Goal: Find specific page/section: Locate a particular part of the current website

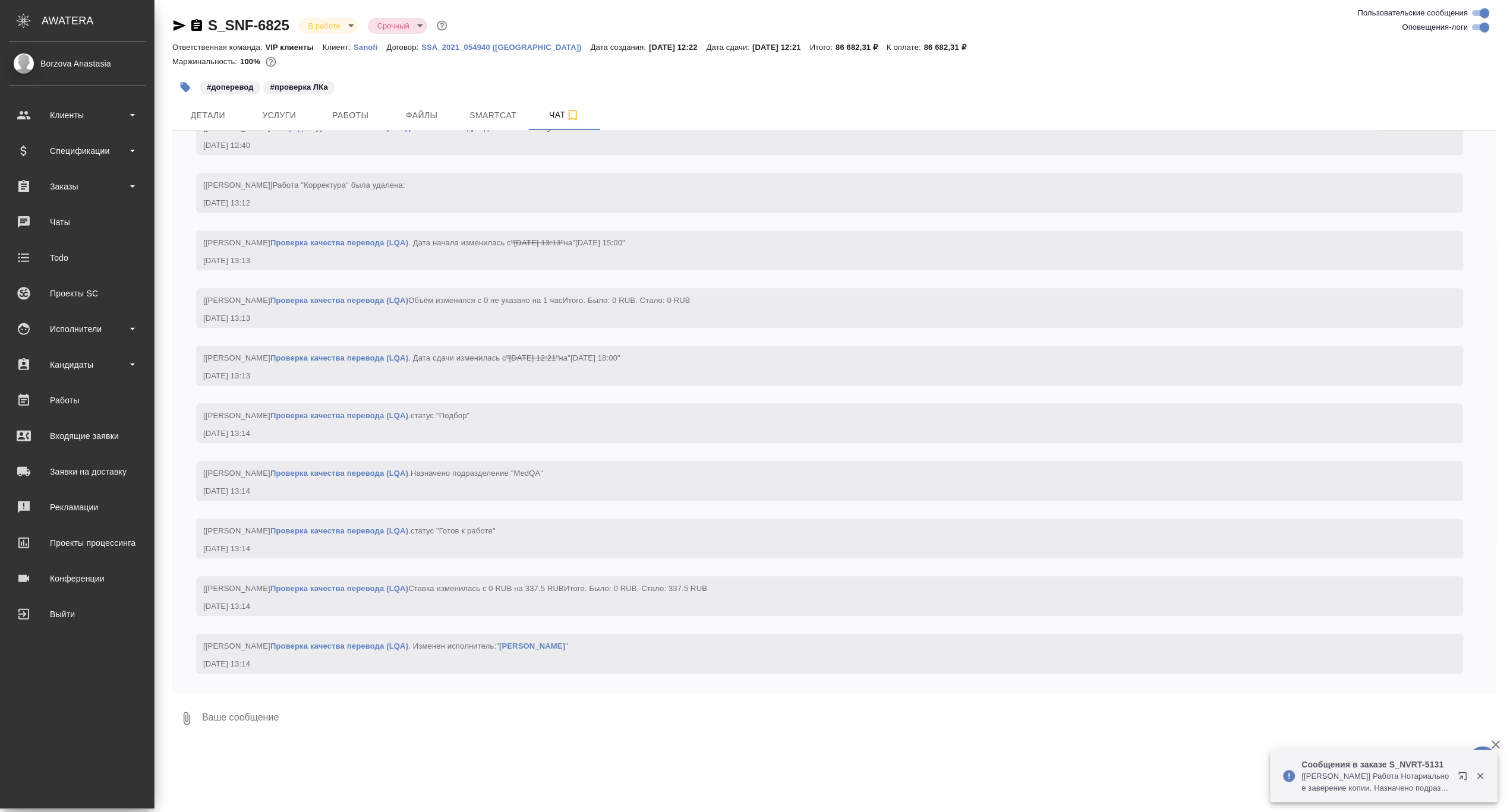
scroll to position [6443, 0]
click at [50, 393] on div "Работы" at bounding box center [77, 400] width 137 height 18
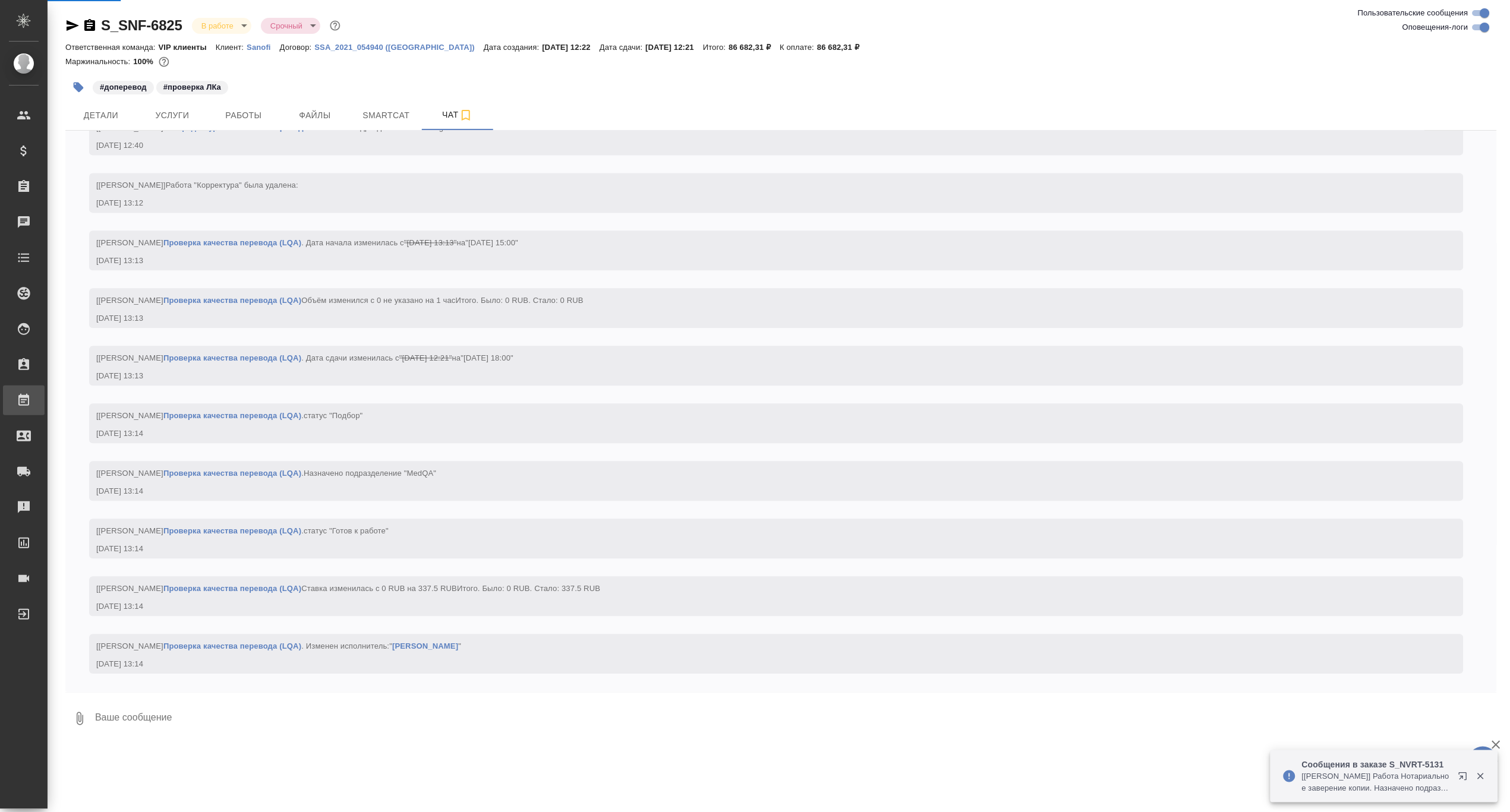
scroll to position [6431, 0]
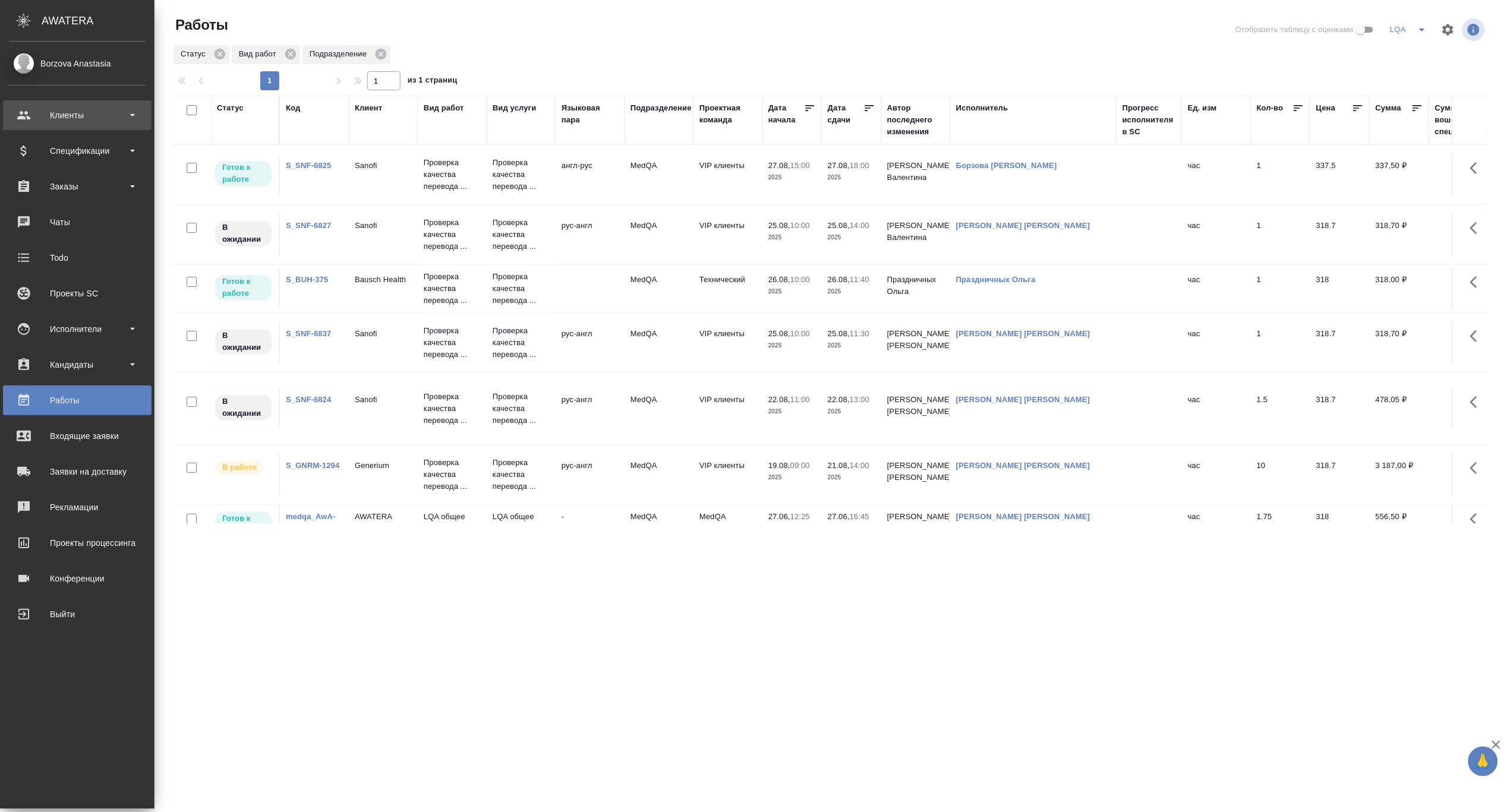
click at [118, 110] on div "Клиенты" at bounding box center [77, 115] width 137 height 18
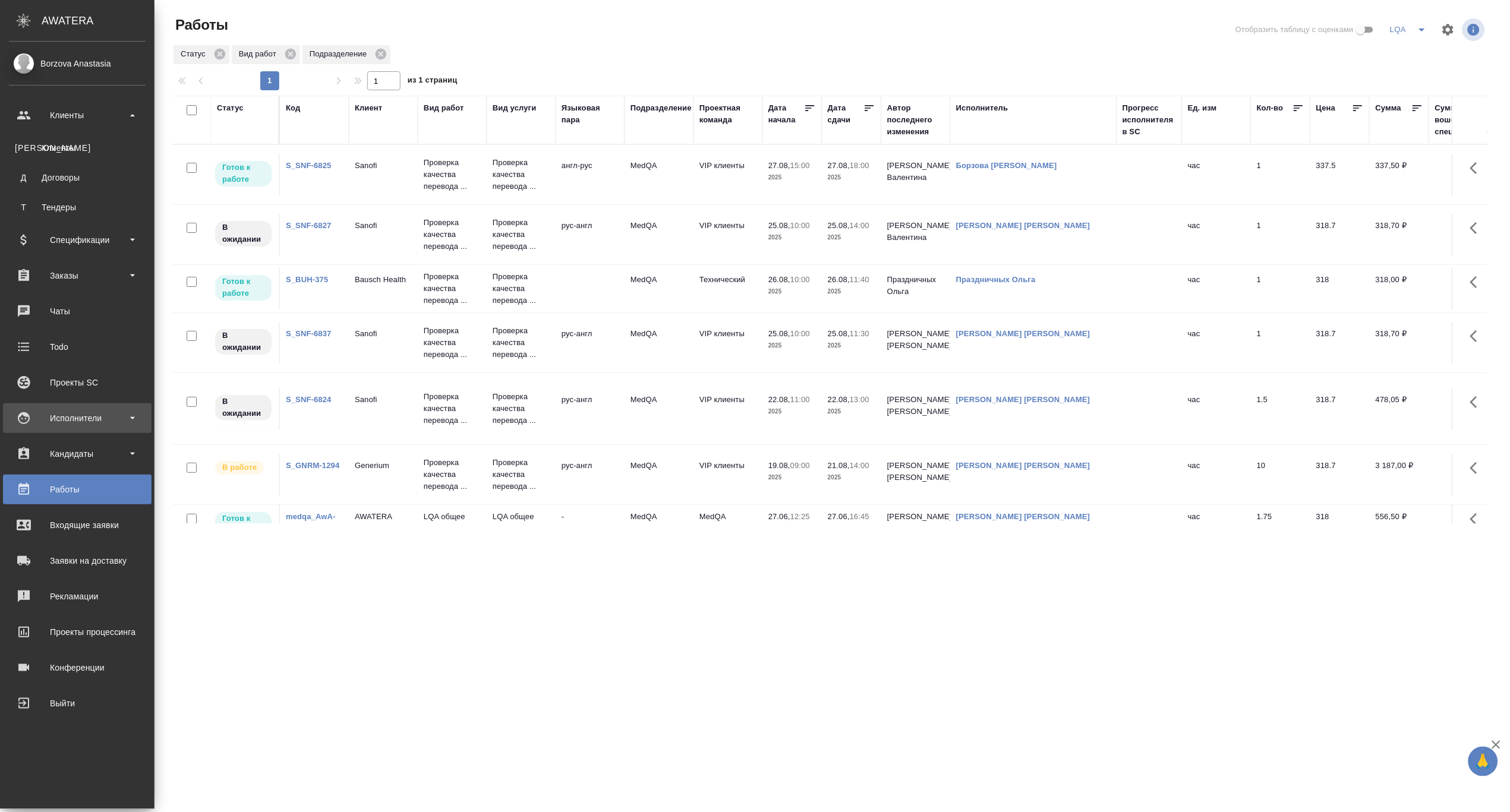
click at [99, 416] on div "Исполнители" at bounding box center [77, 418] width 137 height 18
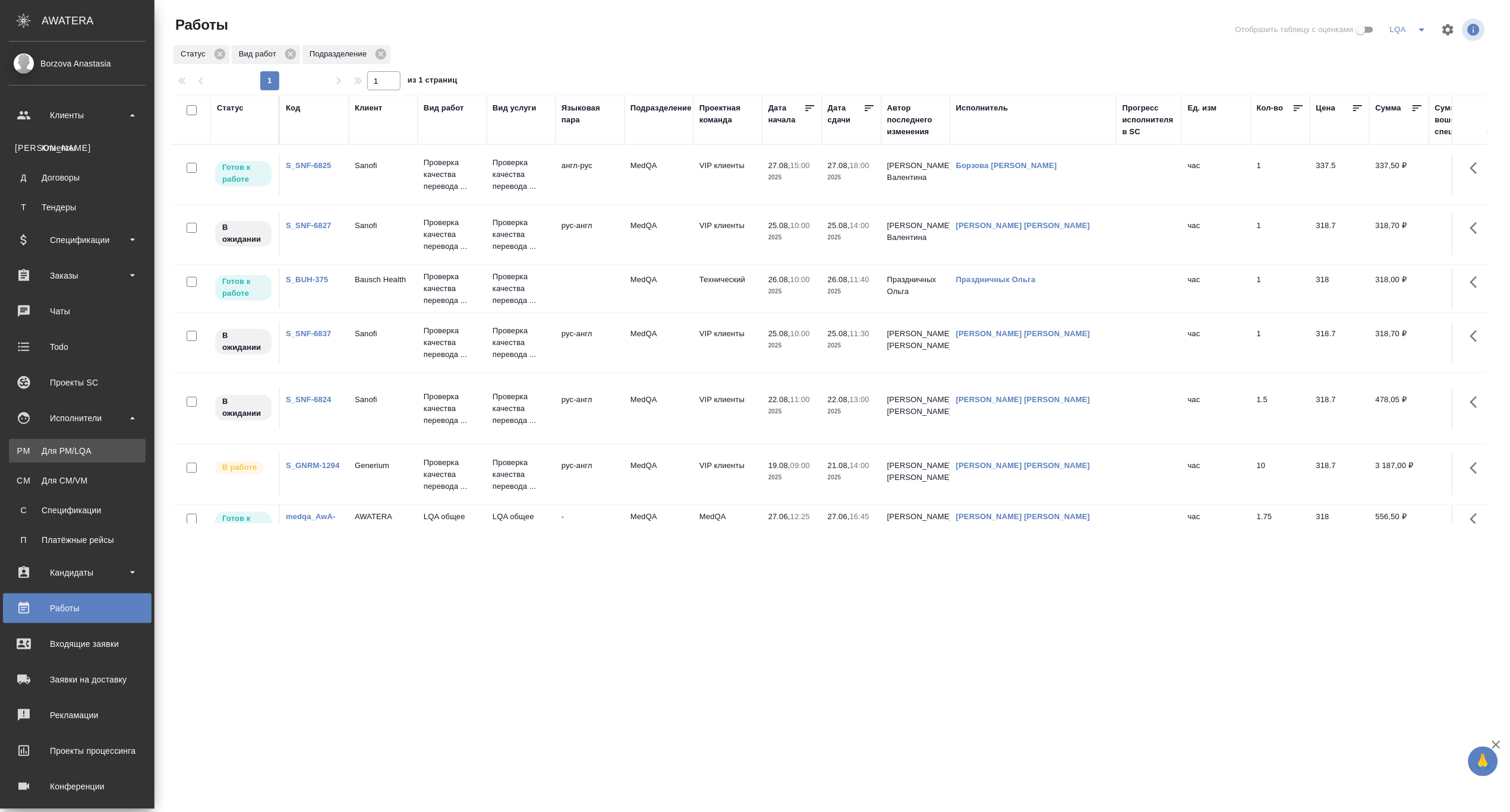
click at [86, 446] on div "Для PM/LQA" at bounding box center [77, 451] width 125 height 12
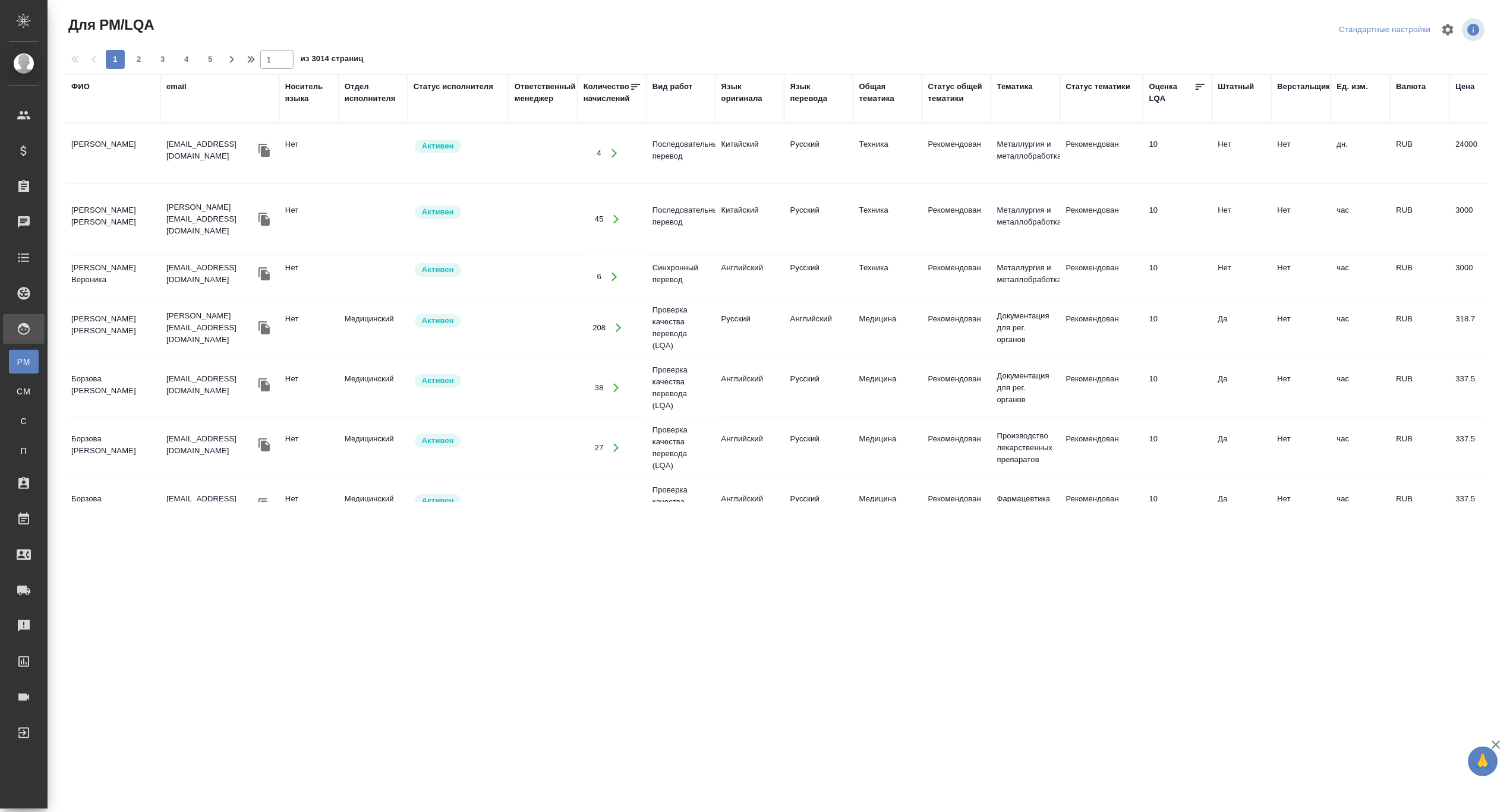
click at [80, 88] on div "ФИО" at bounding box center [81, 86] width 19 height 12
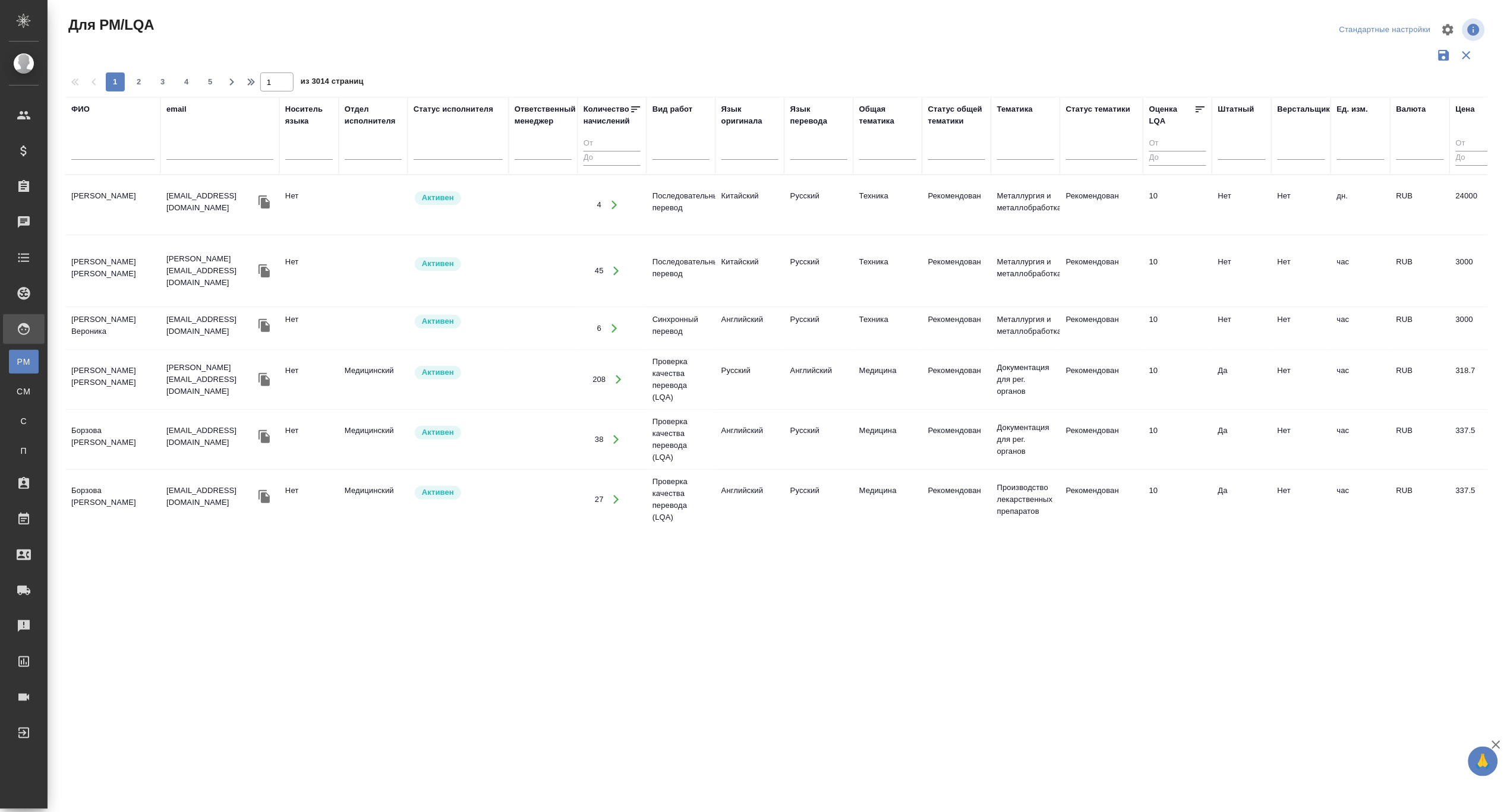
click at [105, 154] on input "text" at bounding box center [113, 152] width 84 height 15
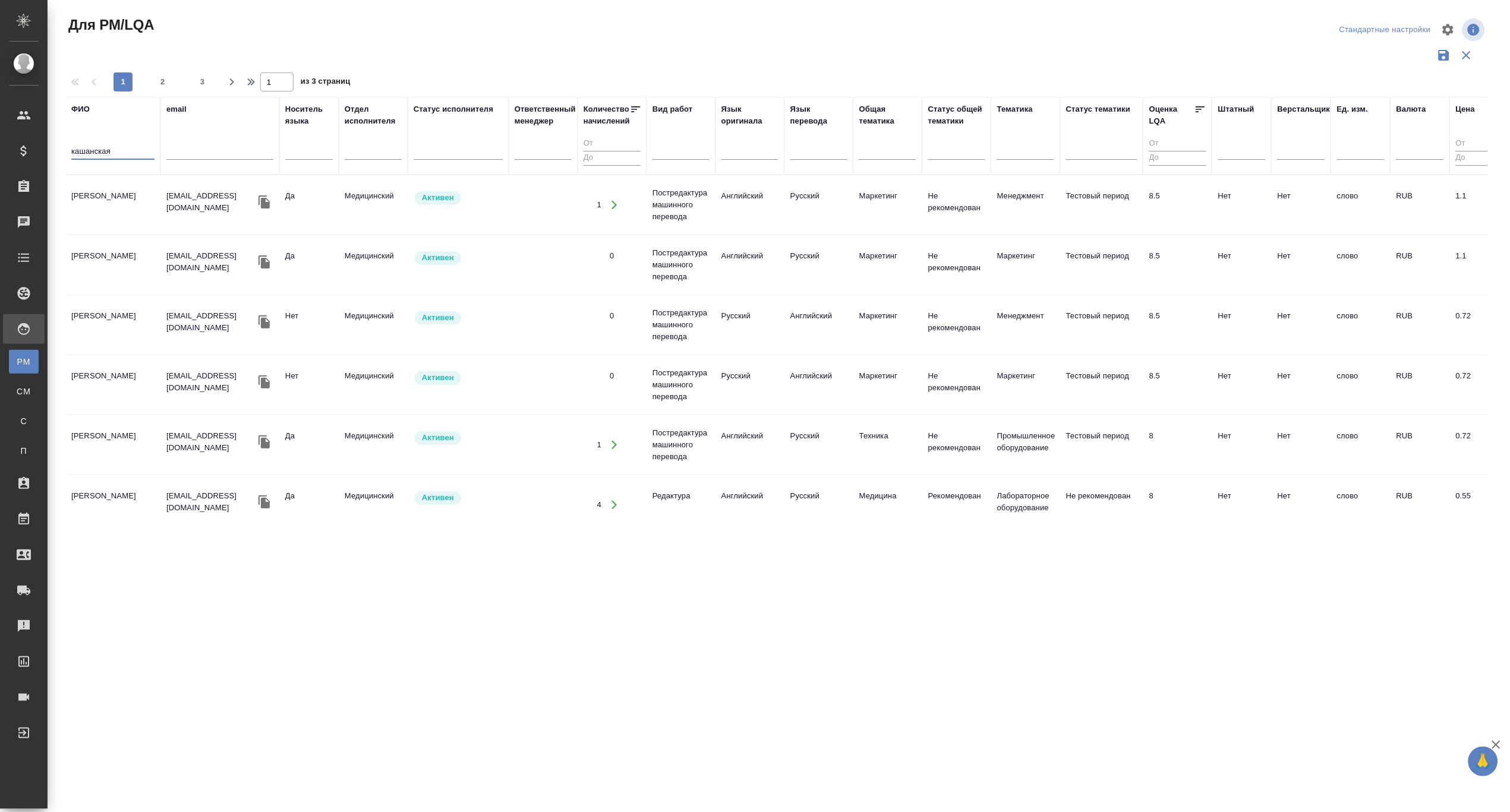
type input "кашанская"
click at [112, 205] on td "[PERSON_NAME]" at bounding box center [112, 204] width 95 height 42
